Goal: Task Accomplishment & Management: Manage account settings

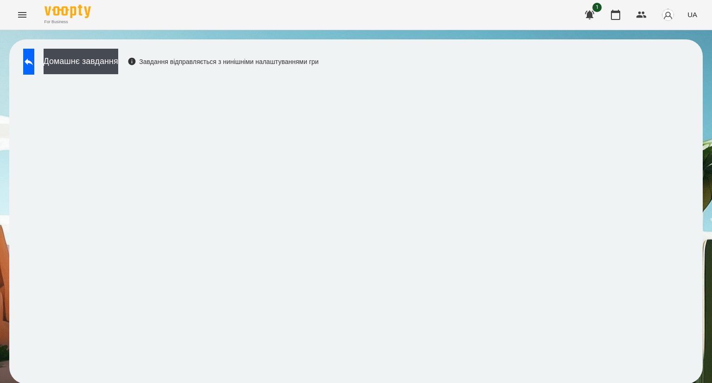
click at [31, 63] on button at bounding box center [28, 62] width 11 height 26
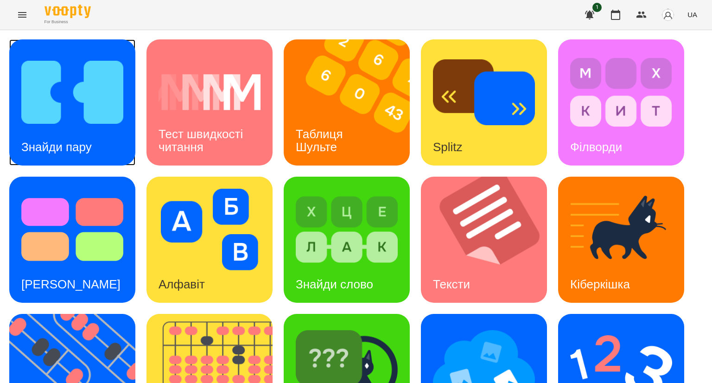
click at [46, 83] on img at bounding box center [72, 92] width 102 height 82
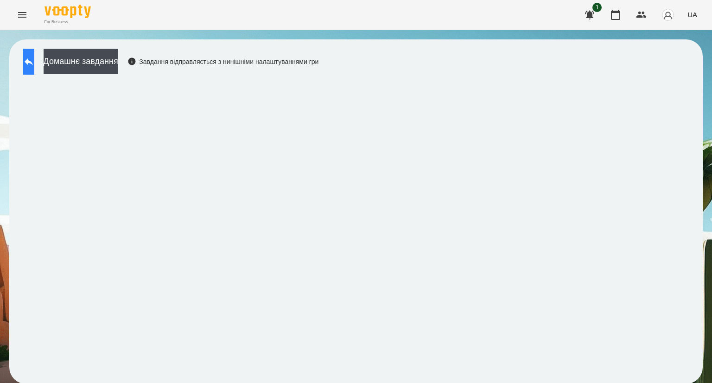
click at [34, 65] on icon at bounding box center [28, 61] width 11 height 11
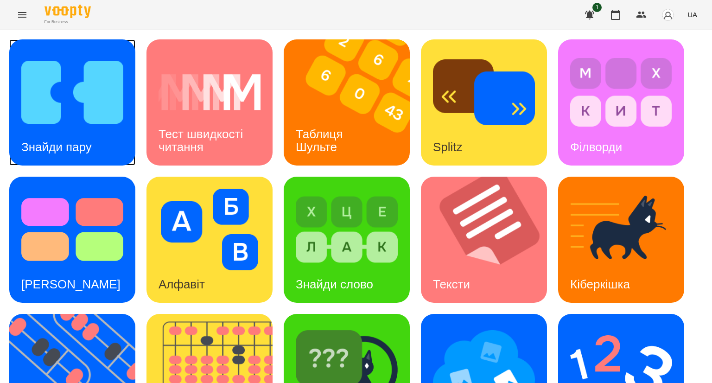
click at [68, 140] on h3 "Знайди пару" at bounding box center [56, 147] width 70 height 14
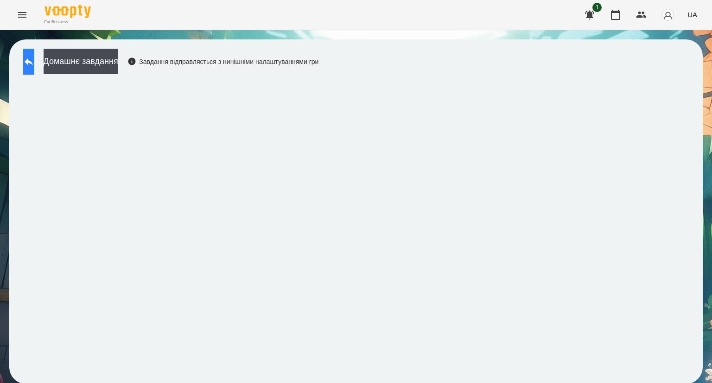
click at [34, 57] on icon at bounding box center [28, 61] width 11 height 11
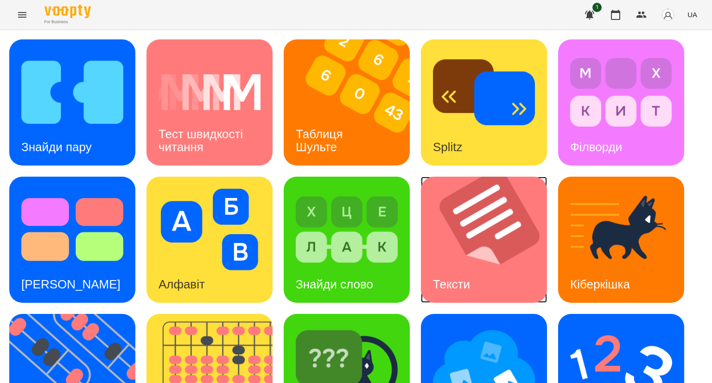
click at [463, 248] on img at bounding box center [490, 240] width 138 height 126
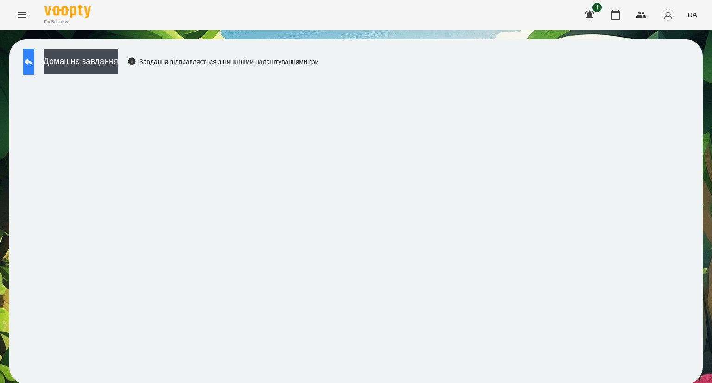
click at [34, 67] on button at bounding box center [28, 62] width 11 height 26
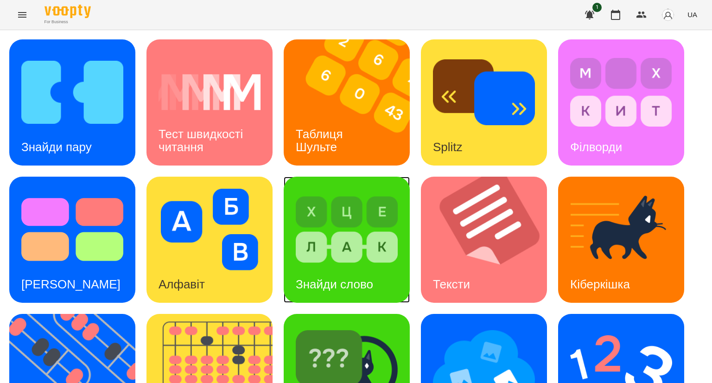
click at [322, 259] on img at bounding box center [347, 230] width 102 height 82
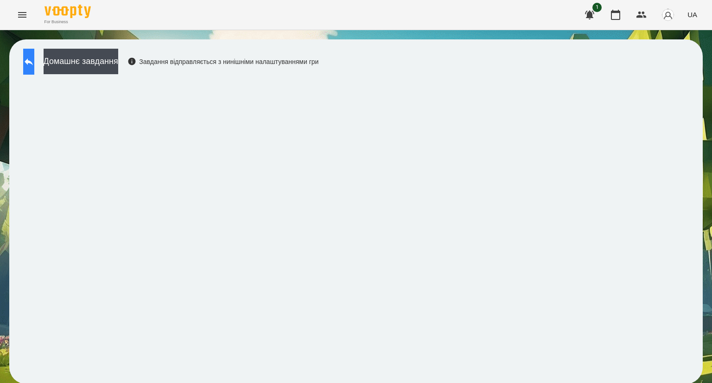
click at [33, 62] on icon at bounding box center [28, 61] width 11 height 11
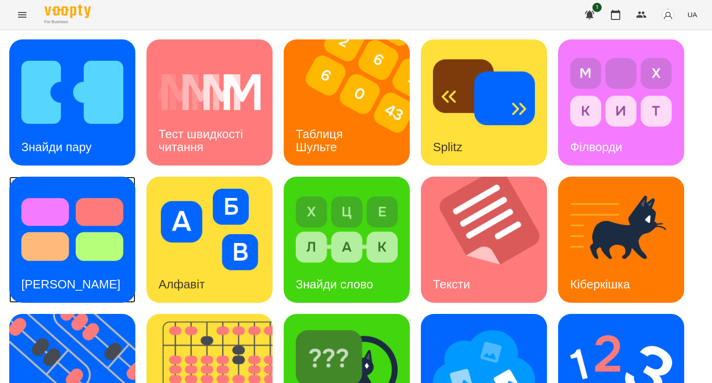
click at [69, 234] on img at bounding box center [72, 230] width 102 height 82
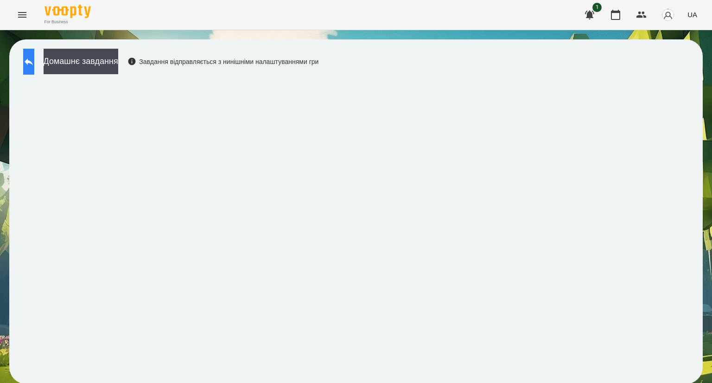
click at [29, 58] on button at bounding box center [28, 62] width 11 height 26
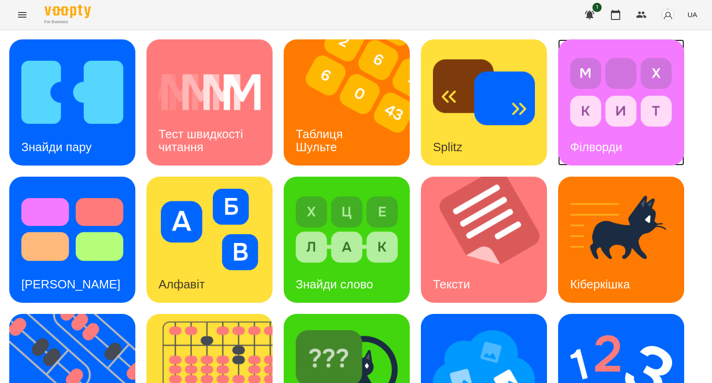
click at [598, 114] on img at bounding box center [621, 92] width 102 height 82
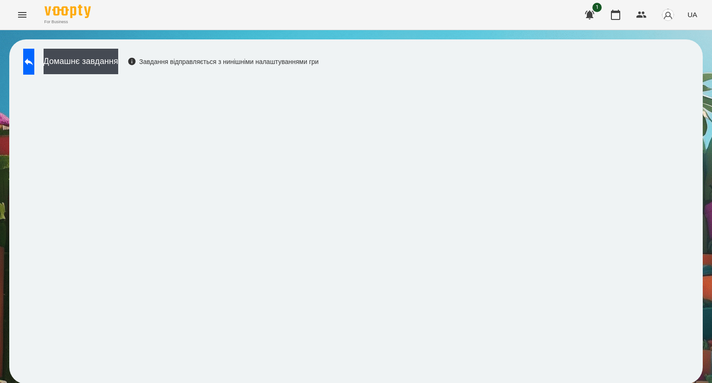
click at [22, 15] on icon "Menu" at bounding box center [22, 15] width 8 height 6
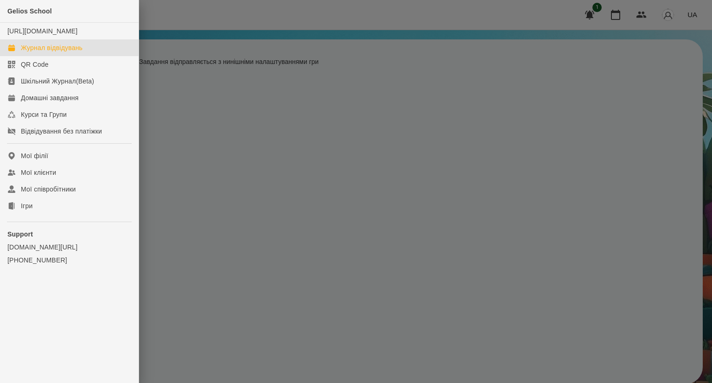
click at [21, 52] on div "Журнал відвідувань" at bounding box center [52, 47] width 62 height 9
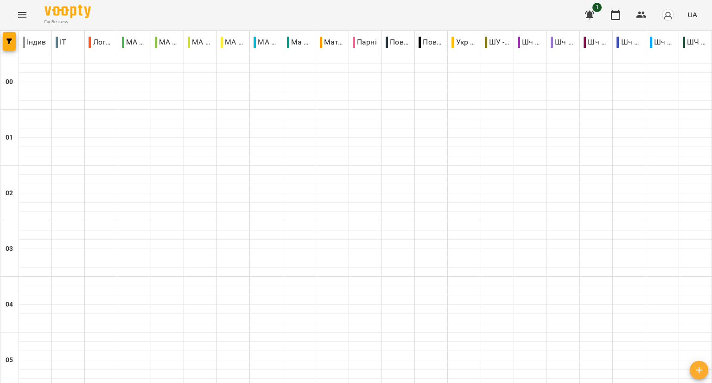
scroll to position [476, 0]
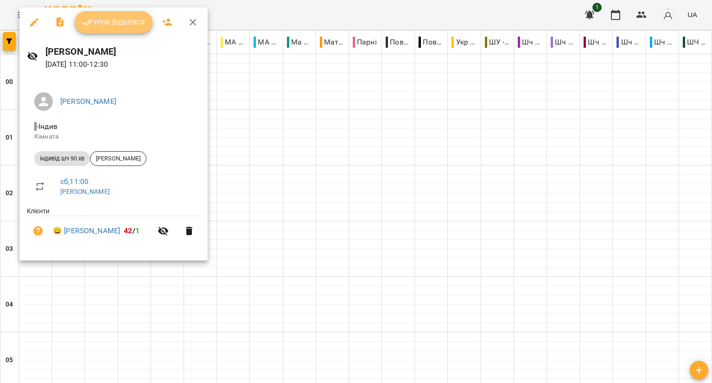
click at [113, 22] on span "Урок відбувся" at bounding box center [113, 22] width 63 height 11
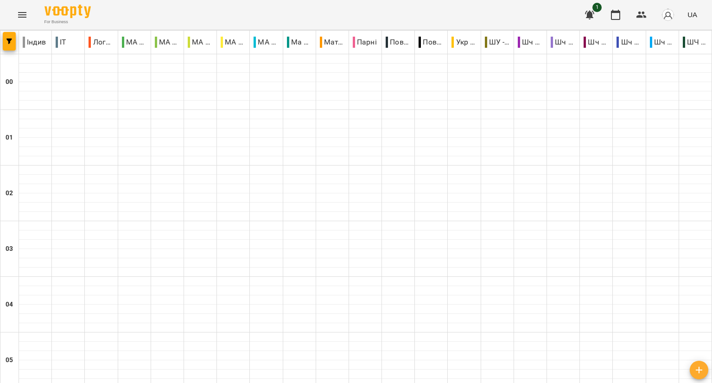
scroll to position [537, 0]
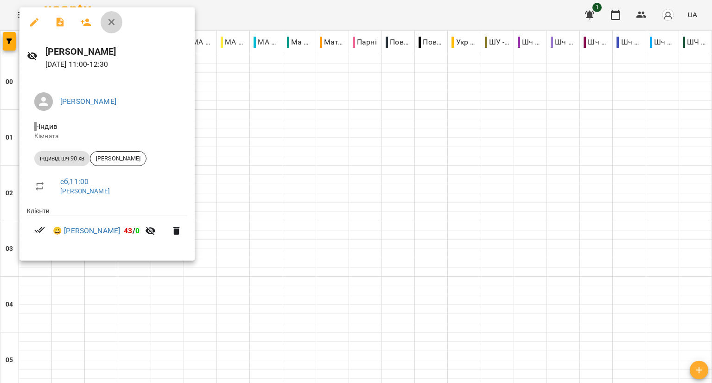
click at [109, 26] on icon "button" at bounding box center [111, 22] width 11 height 11
